Goal: Communication & Community: Answer question/provide support

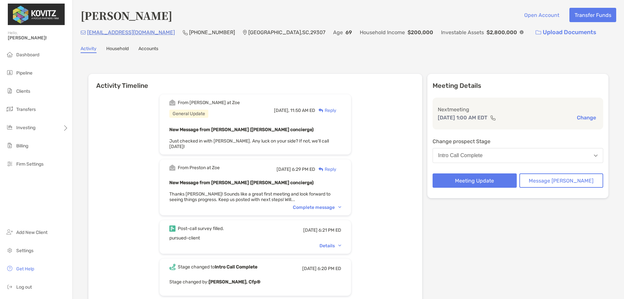
click at [337, 110] on div "Reply" at bounding box center [325, 110] width 21 height 7
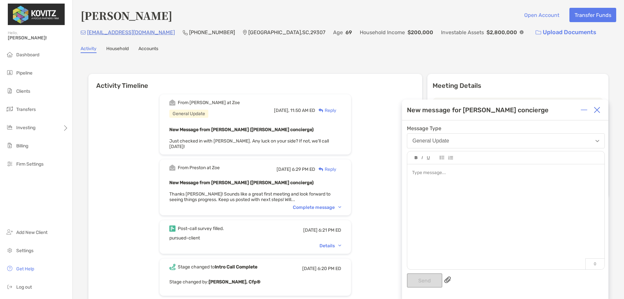
click at [431, 174] on div at bounding box center [505, 172] width 187 height 7
click at [425, 277] on button "Send" at bounding box center [424, 280] width 35 height 14
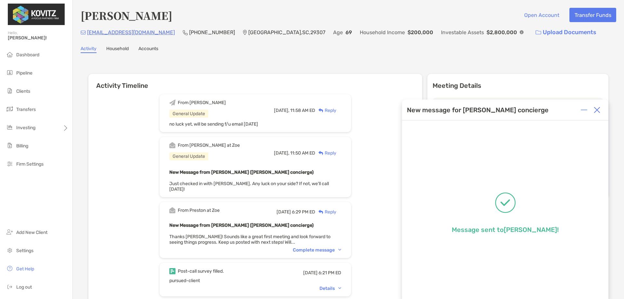
click at [153, 12] on h4 "[PERSON_NAME]" at bounding box center [127, 15] width 92 height 15
drag, startPoint x: 153, startPoint y: 34, endPoint x: 87, endPoint y: 38, distance: 65.2
click at [87, 38] on div "[EMAIL_ADDRESS][DOMAIN_NAME] (229) 561-[GEOGRAPHIC_DATA] Age [DEMOGRAPHIC_DATA]…" at bounding box center [349, 32] width 536 height 14
copy p "[EMAIL_ADDRESS][DOMAIN_NAME]"
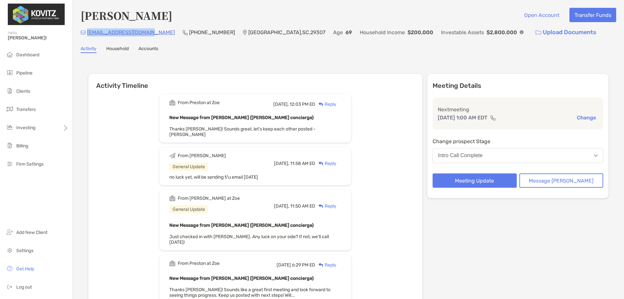
copy p "[EMAIL_ADDRESS][DOMAIN_NAME]"
